Goal: Task Accomplishment & Management: Use online tool/utility

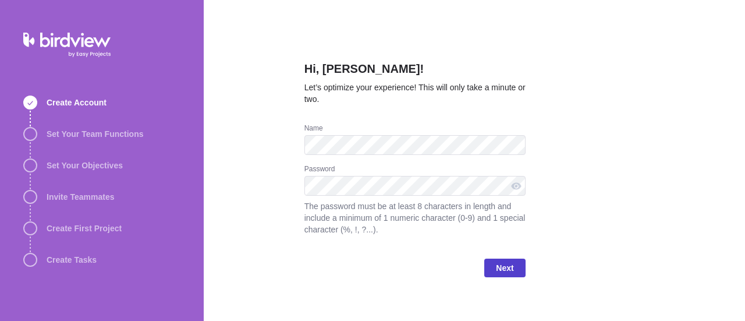
click at [499, 268] on span "Next" at bounding box center [504, 268] width 17 height 14
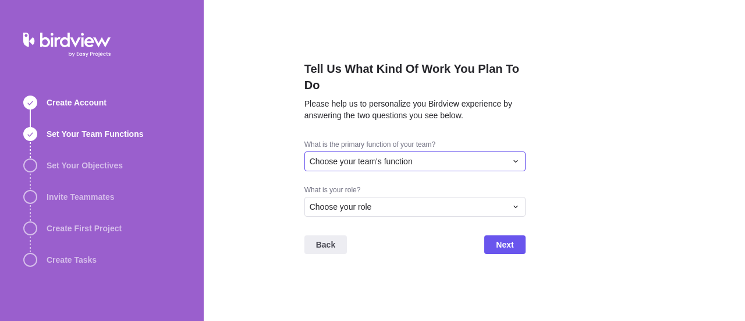
click at [407, 163] on span "Choose your team's function" at bounding box center [360, 161] width 103 height 12
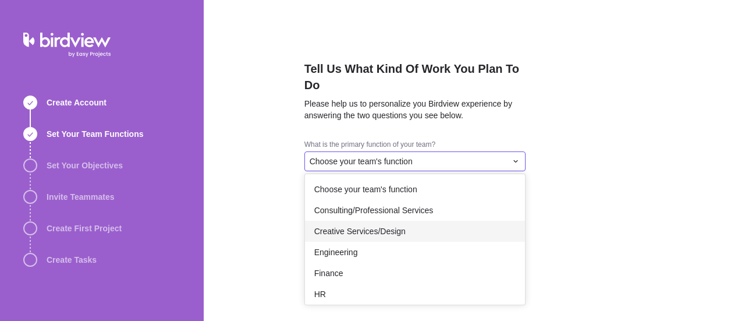
click at [396, 232] on span "Creative Services/Design" at bounding box center [359, 231] width 91 height 12
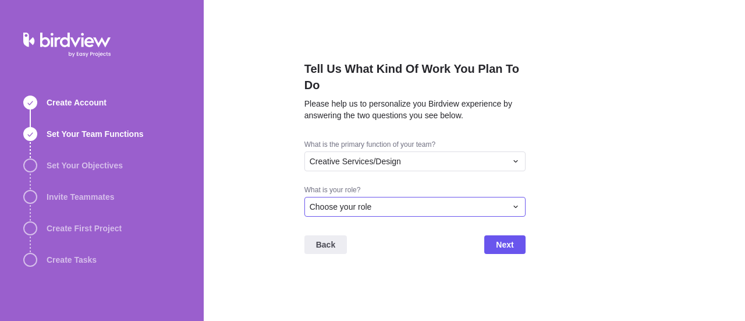
click at [382, 202] on div "Choose your role" at bounding box center [407, 207] width 197 height 12
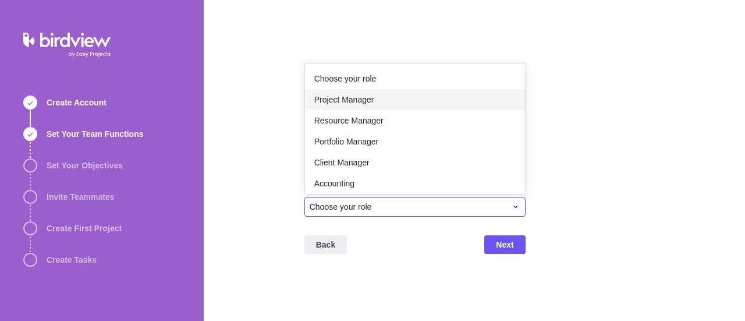
click at [372, 99] on span "Project Manager" at bounding box center [344, 100] width 60 height 12
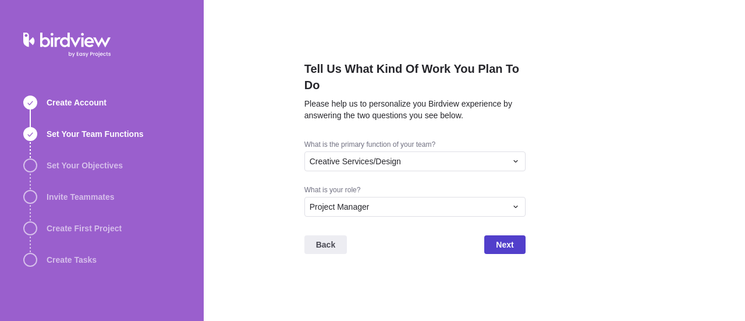
click at [514, 242] on span "Next" at bounding box center [504, 244] width 41 height 19
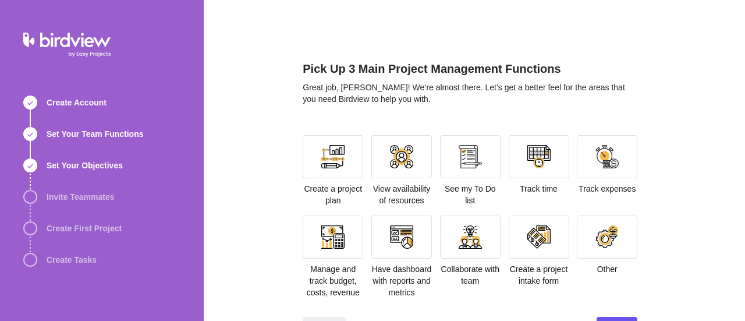
click at [255, 181] on div "Pick Up 3 Main Project Management Functions Great job, Zara! We’re almost there…" at bounding box center [474, 160] width 541 height 321
click at [259, 186] on div "Pick Up 3 Main Project Management Functions Great job, Zara! We’re almost there…" at bounding box center [474, 160] width 541 height 321
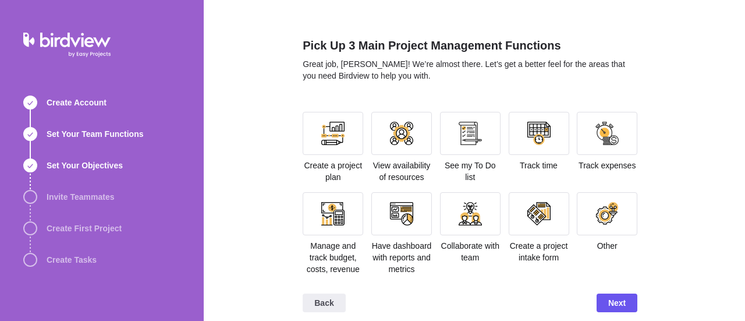
scroll to position [33, 0]
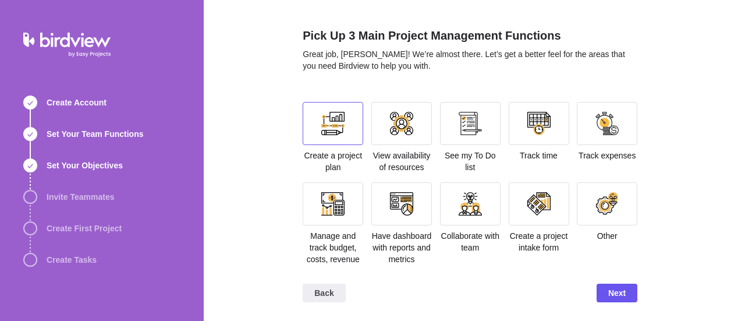
click at [321, 127] on div at bounding box center [332, 123] width 23 height 23
click at [603, 289] on span "Next" at bounding box center [616, 292] width 41 height 19
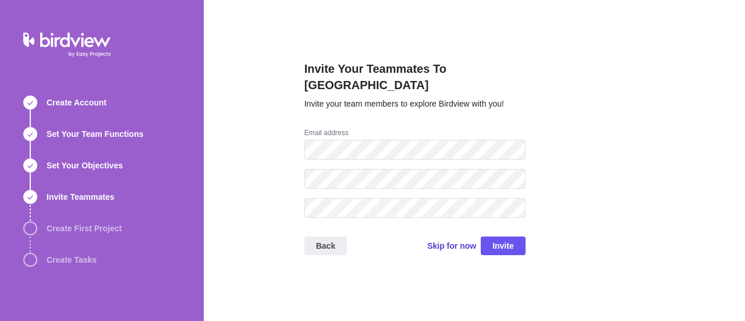
click at [444, 240] on span "Skip for now" at bounding box center [451, 246] width 49 height 12
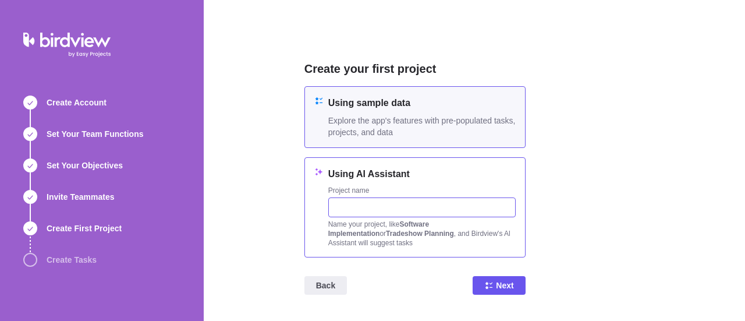
click at [412, 212] on input "text" at bounding box center [421, 207] width 187 height 20
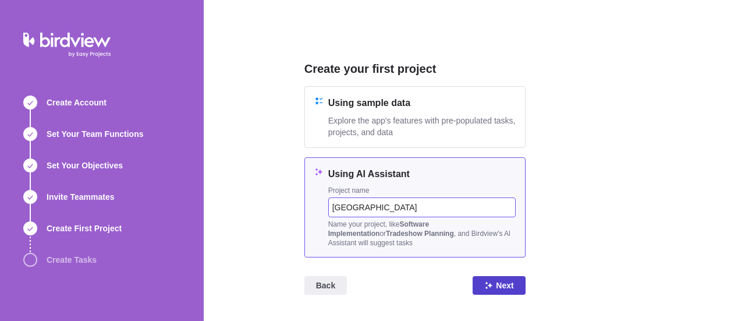
type input "[GEOGRAPHIC_DATA]"
click at [504, 283] on span "Next" at bounding box center [504, 285] width 17 height 14
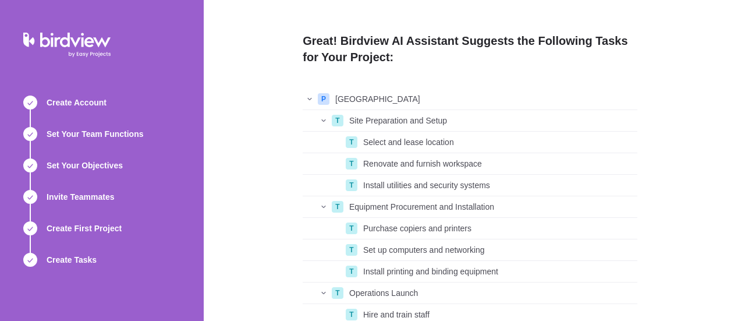
scroll to position [9, 9]
click at [704, 147] on div "Great! Birdview AI Assistant Suggests the Following Tasks for Your Project: P C…" at bounding box center [474, 160] width 541 height 321
click at [680, 215] on div "Great! Birdview AI Assistant Suggests the Following Tasks for Your Project: P C…" at bounding box center [474, 160] width 541 height 321
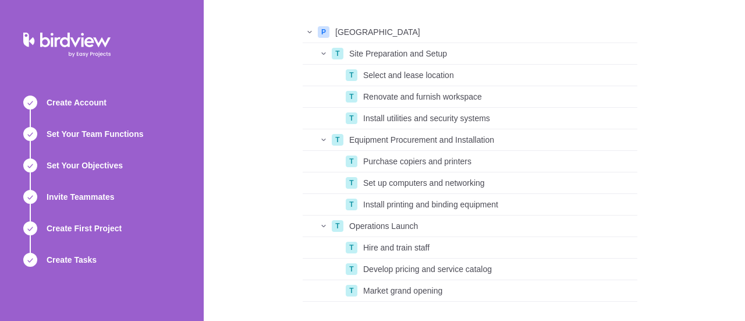
scroll to position [69, 0]
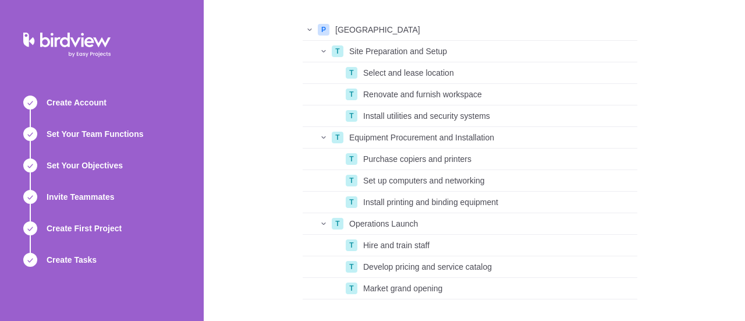
click at [479, 44] on div "Site Preparation and Setup" at bounding box center [490, 51] width 293 height 21
click at [470, 52] on div "Site Preparation and Setup" at bounding box center [490, 51] width 293 height 21
click at [455, 280] on div "Market grand opening" at bounding box center [497, 287] width 279 height 21
click at [477, 266] on span "Develop pricing and service catalog" at bounding box center [427, 267] width 129 height 12
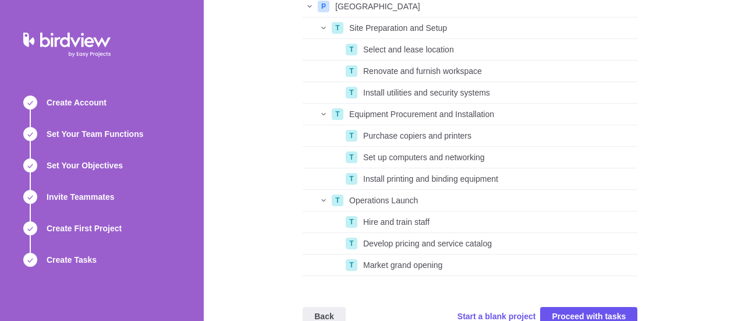
scroll to position [116, 0]
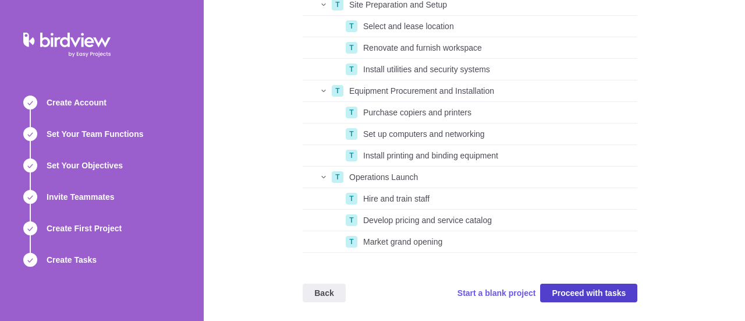
click at [571, 285] on span "Proceed with tasks" at bounding box center [588, 292] width 97 height 19
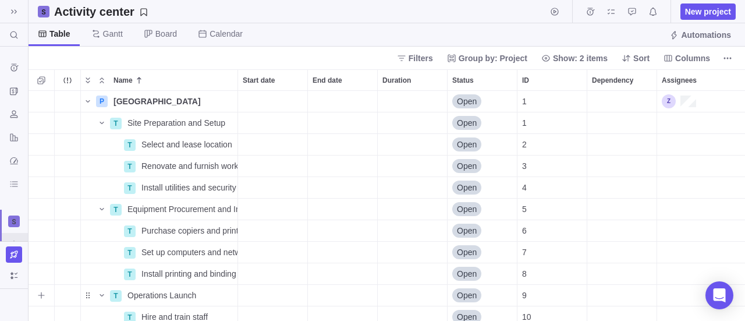
scroll to position [221, 707]
click at [279, 105] on div "Start date" at bounding box center [272, 101] width 69 height 21
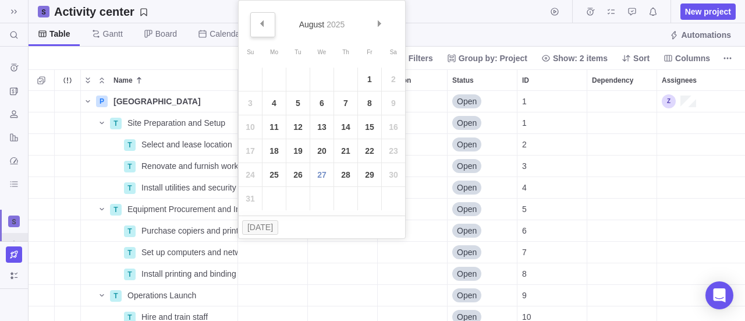
click at [266, 20] on link "Prev" at bounding box center [262, 24] width 25 height 25
click at [380, 21] on span "Next" at bounding box center [379, 23] width 6 height 6
click at [367, 79] on link "1" at bounding box center [369, 78] width 23 height 23
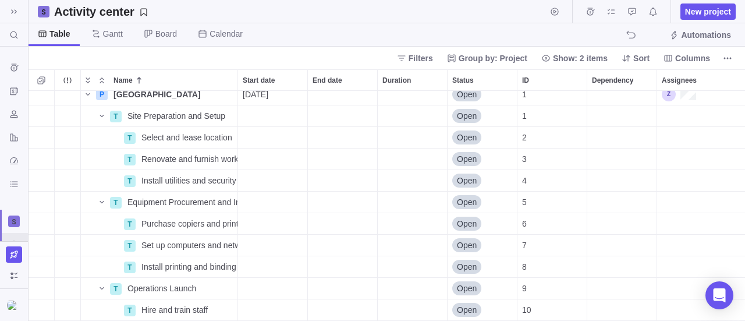
scroll to position [0, 0]
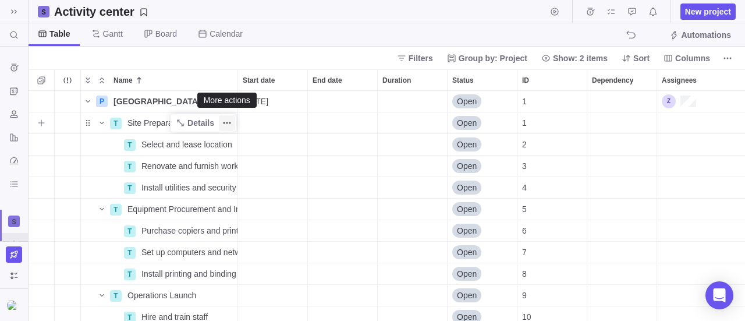
click at [226, 121] on icon "More actions" at bounding box center [226, 122] width 9 height 9
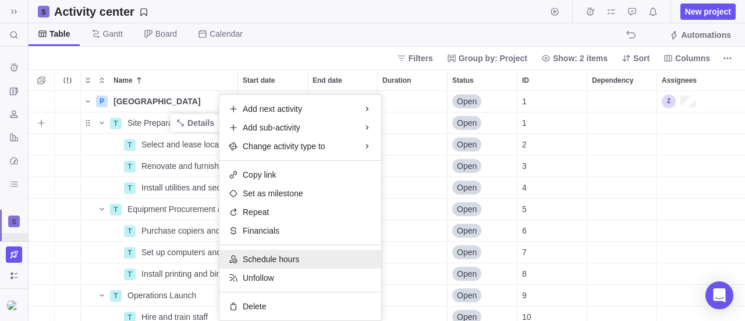
click at [317, 259] on div "Schedule hours" at bounding box center [300, 259] width 162 height 19
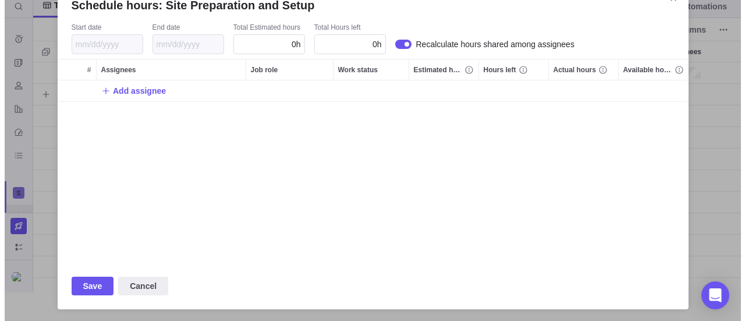
scroll to position [221, 707]
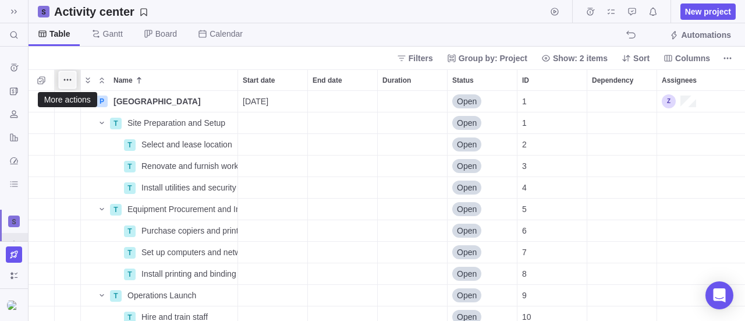
click at [65, 81] on icon "More actions" at bounding box center [67, 79] width 9 height 9
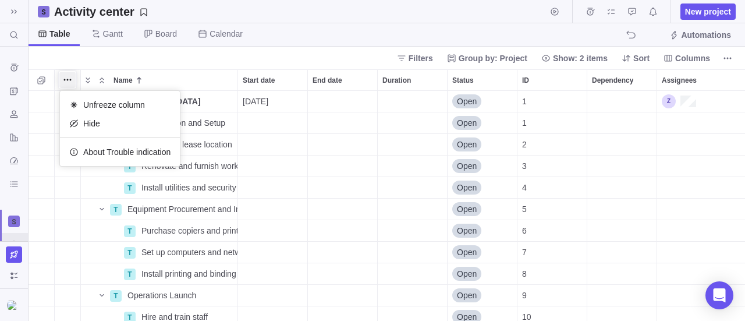
click at [38, 80] on div "Name Start date End date Duration Status ID Dependency Assignees P COPIA CENTER…" at bounding box center [387, 194] width 716 height 251
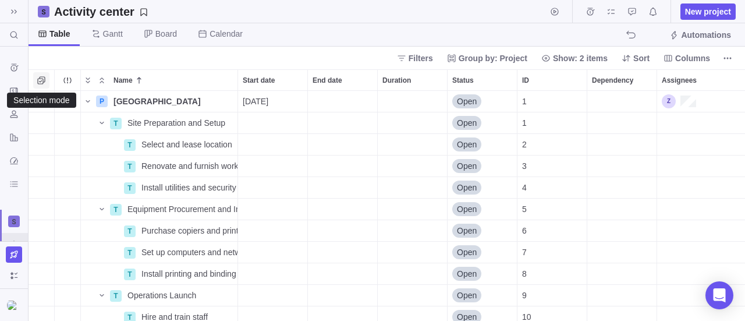
click at [42, 79] on icon "Selection mode" at bounding box center [41, 80] width 9 height 9
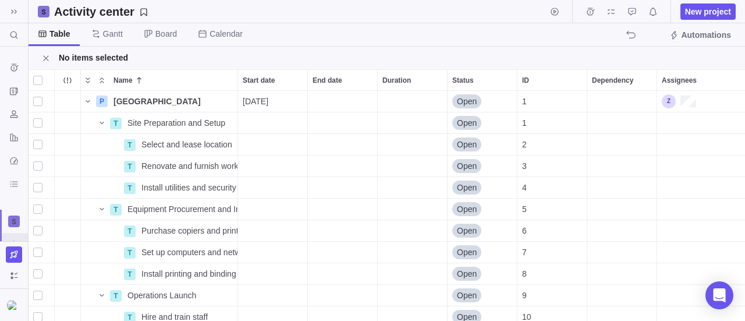
click at [42, 79] on div at bounding box center [41, 80] width 21 height 14
click at [156, 33] on body "Search (Ctrl+K) Time logs history Invoices Resources Reports Dashboard BI dashb…" at bounding box center [372, 160] width 745 height 321
click at [226, 250] on span "Details" at bounding box center [217, 252] width 27 height 12
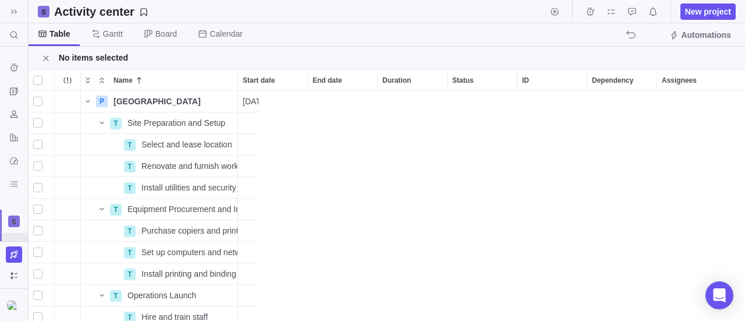
scroll to position [221, 707]
